Goal: Information Seeking & Learning: Learn about a topic

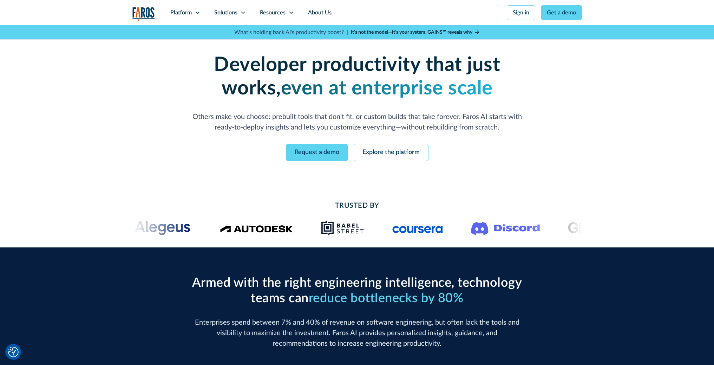
click at [245, 12] on icon at bounding box center [243, 13] width 6 height 6
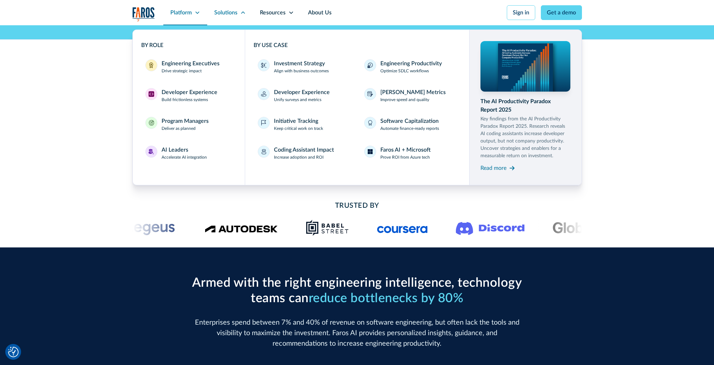
click at [201, 11] on div "Platform" at bounding box center [185, 12] width 44 height 25
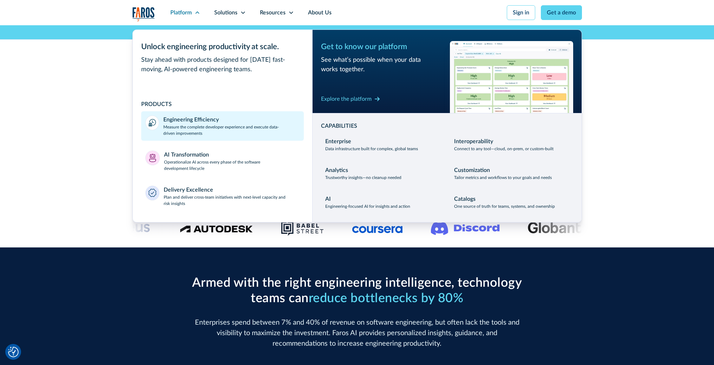
click at [181, 123] on div "Engineering Efficiency" at bounding box center [190, 120] width 55 height 8
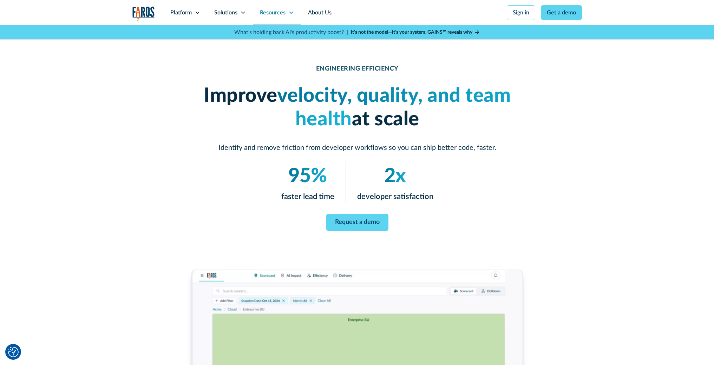
click at [285, 14] on div "Resources" at bounding box center [277, 12] width 48 height 25
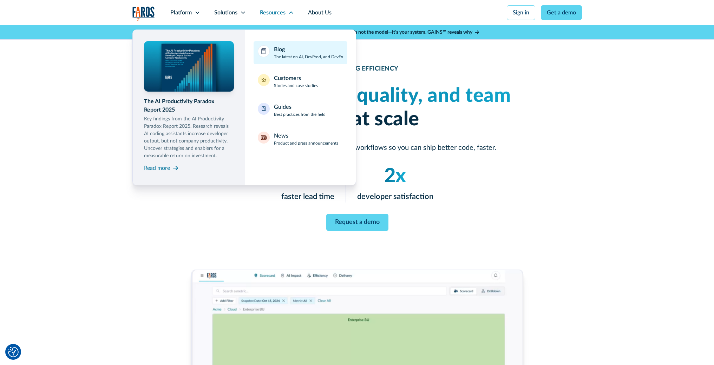
click at [299, 58] on p "The latest on AI, DevProd, and DevEx" at bounding box center [308, 57] width 69 height 6
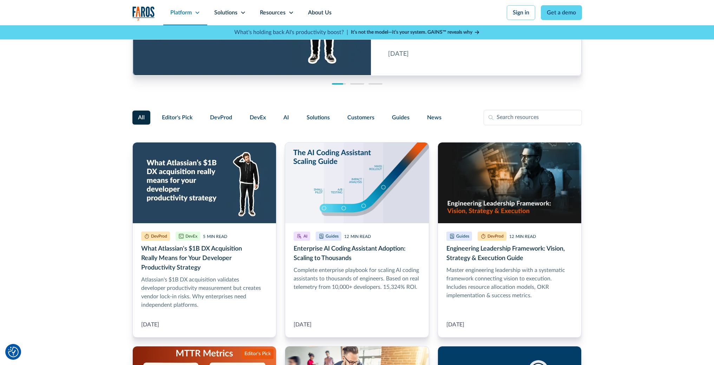
click at [193, 12] on div "Platform" at bounding box center [185, 12] width 44 height 25
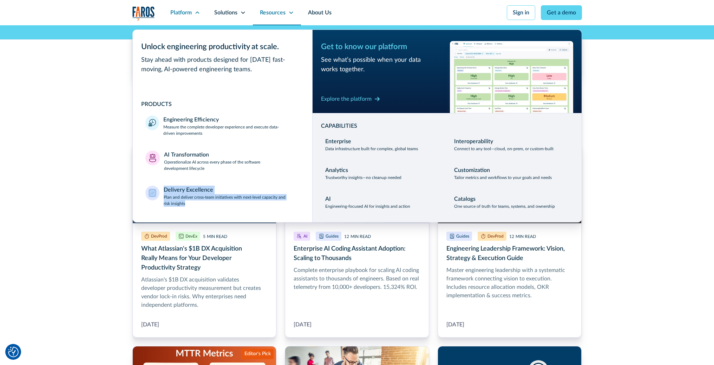
click at [285, 12] on div "Resources" at bounding box center [277, 12] width 48 height 25
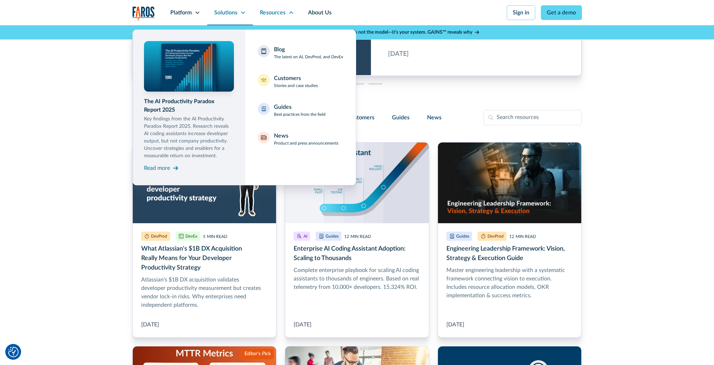
click at [238, 14] on div "Solutions" at bounding box center [230, 12] width 46 height 25
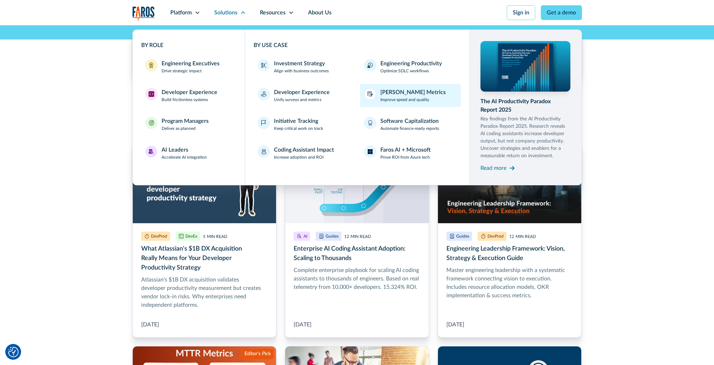
click at [401, 93] on div "[PERSON_NAME] Metrics" at bounding box center [412, 92] width 65 height 8
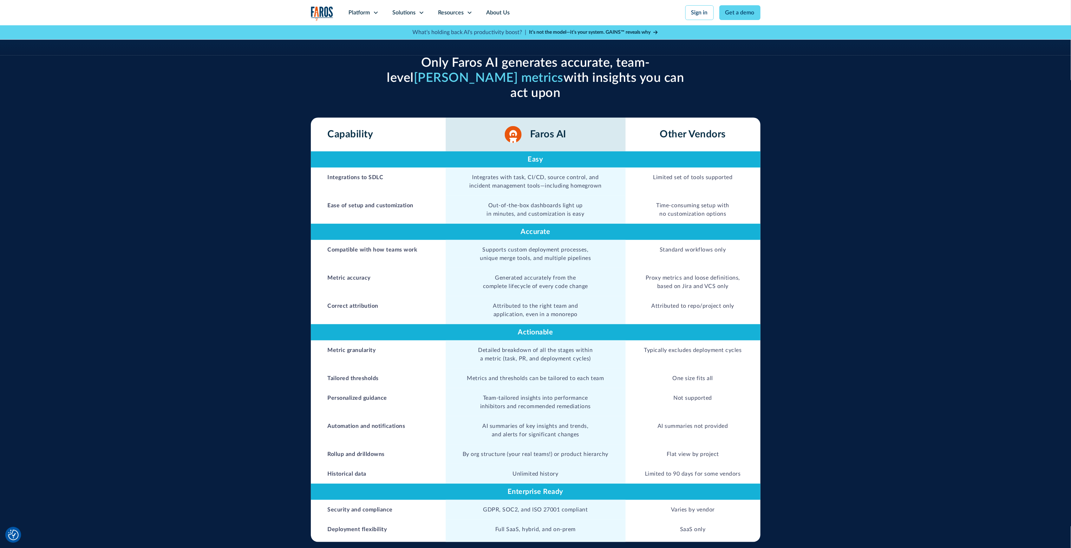
scroll to position [277, 0]
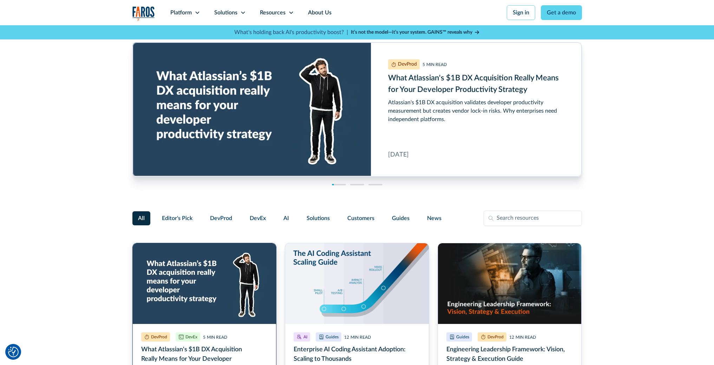
click at [230, 274] on link "What Atlassian's $1B DX Acquisition Really Means for Your Developer Productivit…" at bounding box center [204, 341] width 144 height 196
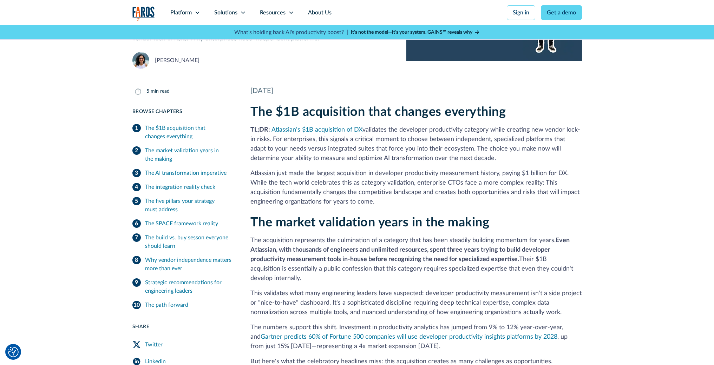
scroll to position [114, 0]
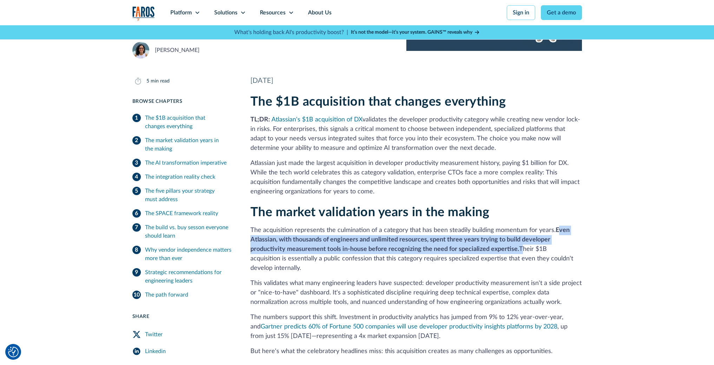
drag, startPoint x: 551, startPoint y: 233, endPoint x: 519, endPoint y: 248, distance: 35.5
click at [519, 248] on p "The acquisition represents the culmination of a category that has been steadily…" at bounding box center [416, 249] width 332 height 47
copy p "Even Atlassian, with thousands of engineers and unlimited resources, spent thre…"
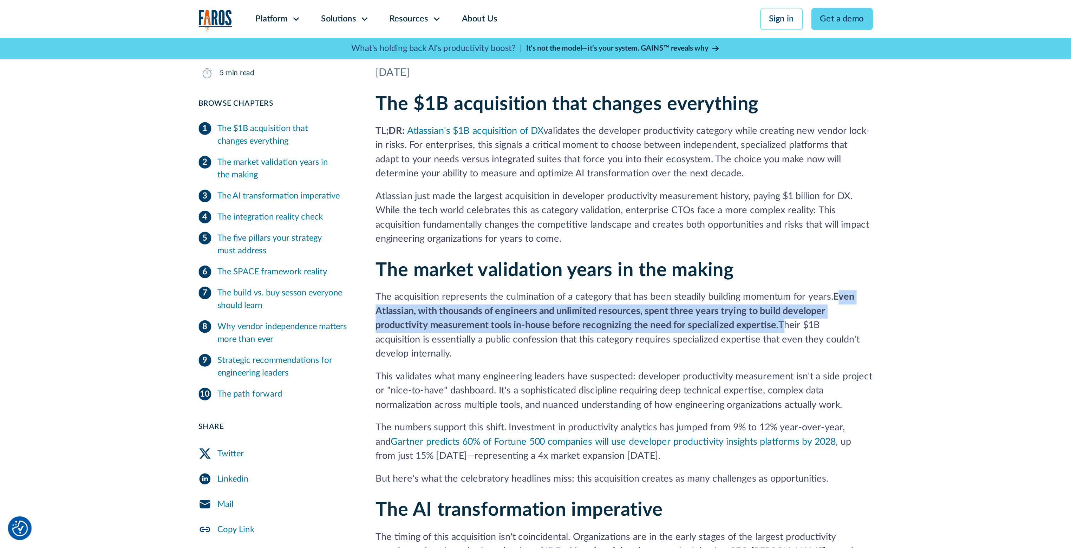
scroll to position [153, 0]
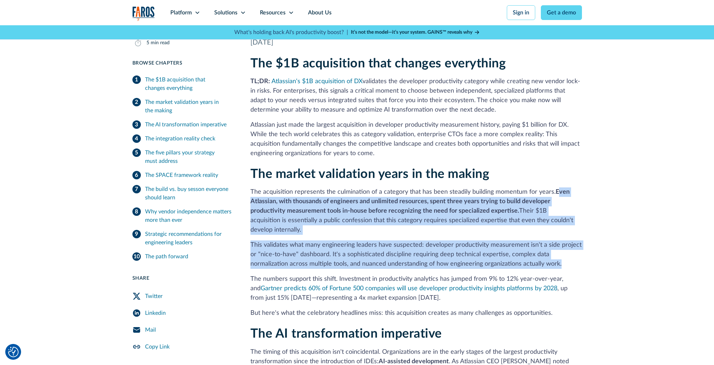
click at [569, 263] on p "This validates what many engineering leaders have suspected: developer producti…" at bounding box center [416, 255] width 332 height 28
copy div "Even Atlassian, with thousands of engineers and unlimited resources, spent thre…"
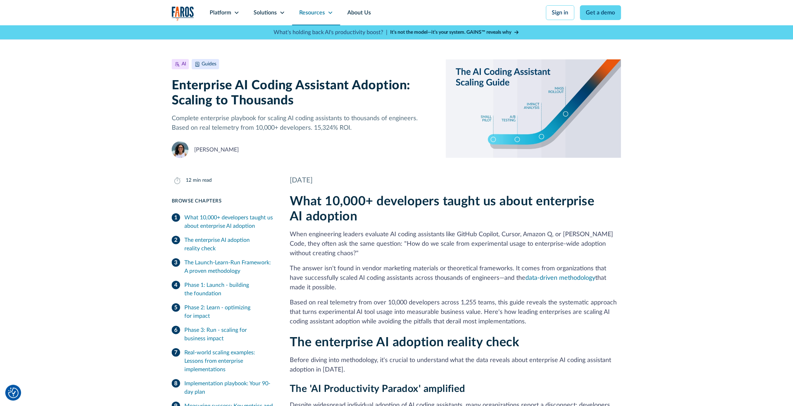
click at [330, 13] on icon at bounding box center [330, 13] width 4 height 2
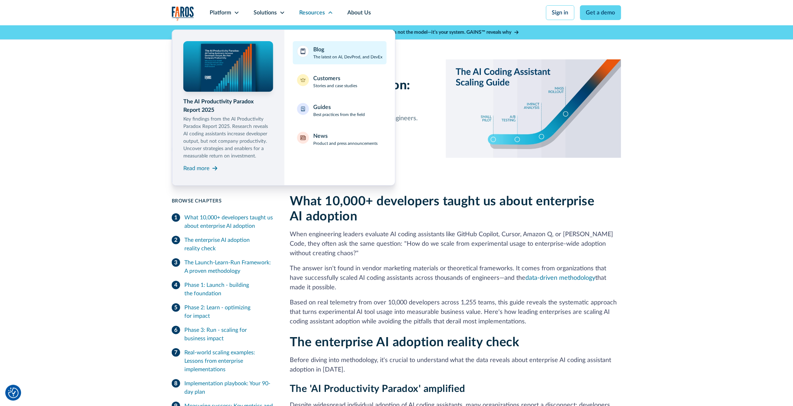
click at [333, 61] on link "Blog The latest on AI, DevProd, and DevEx" at bounding box center [340, 52] width 94 height 23
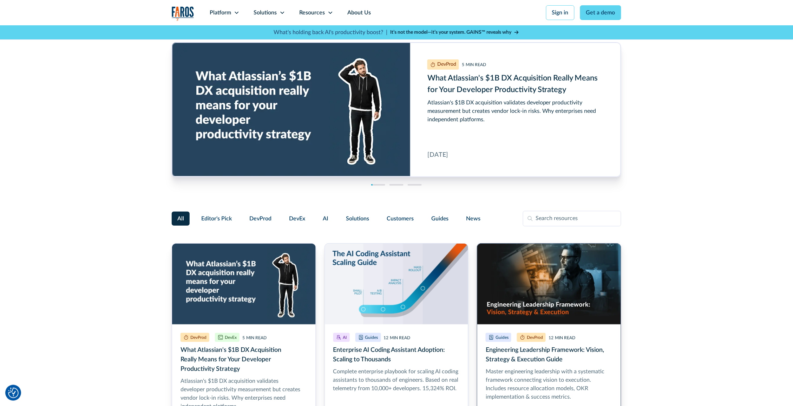
click at [528, 303] on link "Engineering Leadership Framework: Vision, Strategy & Execution Guide" at bounding box center [549, 341] width 144 height 196
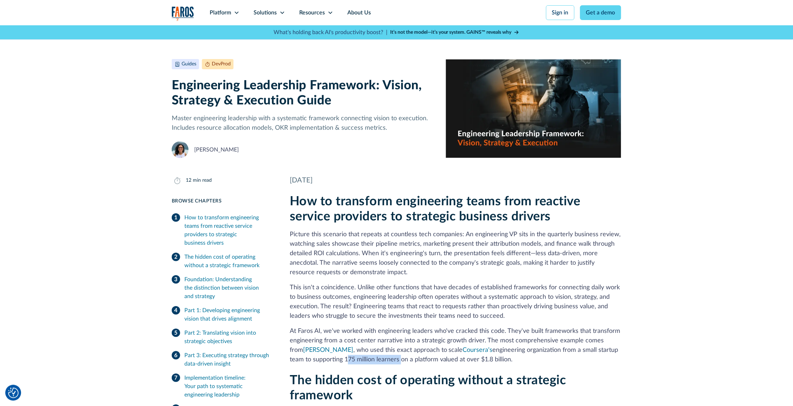
drag, startPoint x: 345, startPoint y: 361, endPoint x: 399, endPoint y: 356, distance: 54.3
click at [399, 356] on p "At Faros AI, we've worked with engineering leaders who've cracked this code. Th…" at bounding box center [456, 345] width 332 height 38
copy p "175 million learners"
